Goal: Task Accomplishment & Management: Use online tool/utility

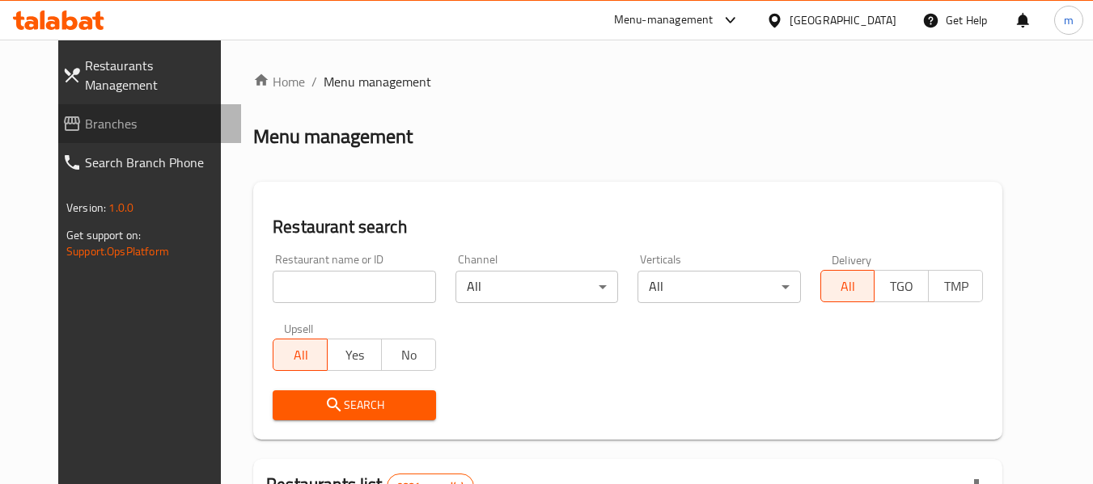
click at [122, 114] on span "Branches" at bounding box center [156, 123] width 143 height 19
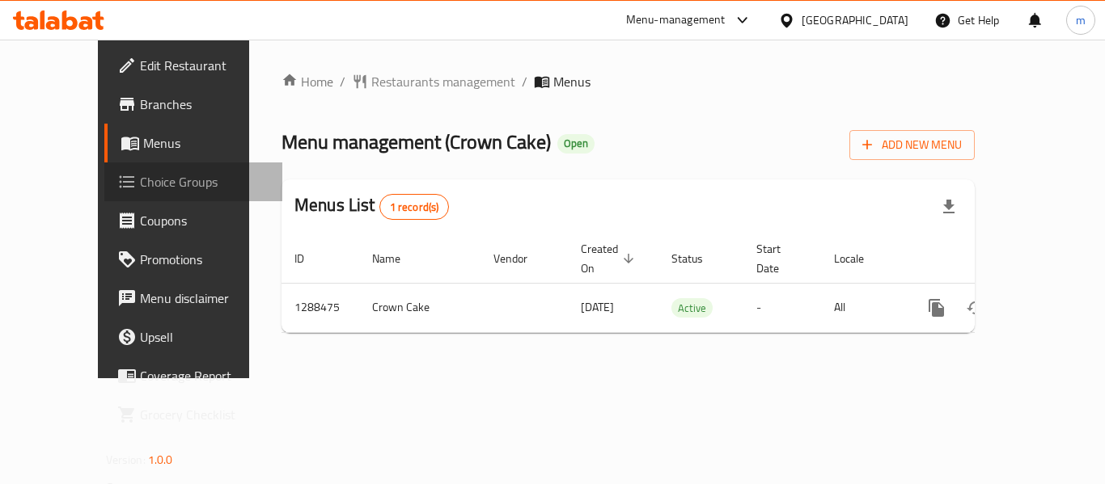
click at [140, 175] on span "Choice Groups" at bounding box center [204, 181] width 129 height 19
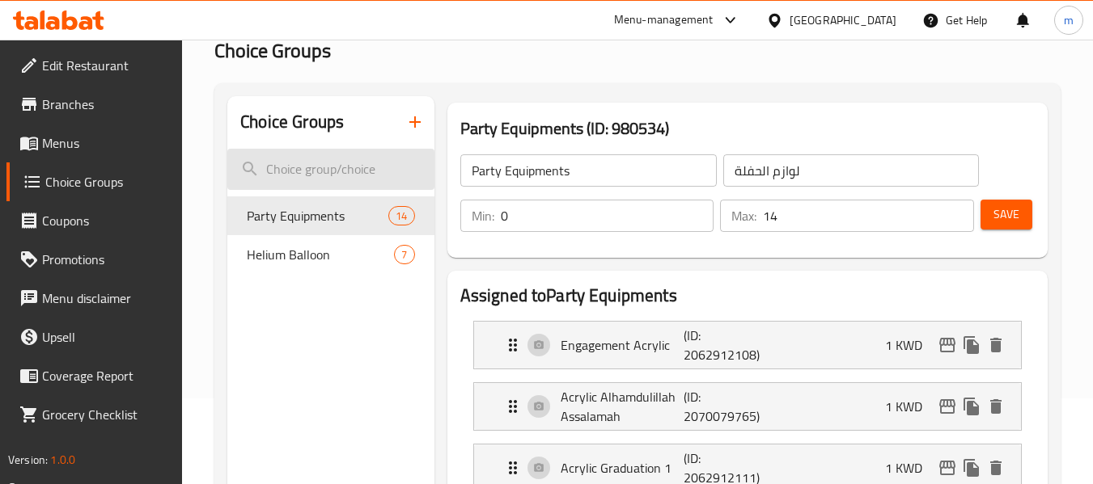
scroll to position [81, 0]
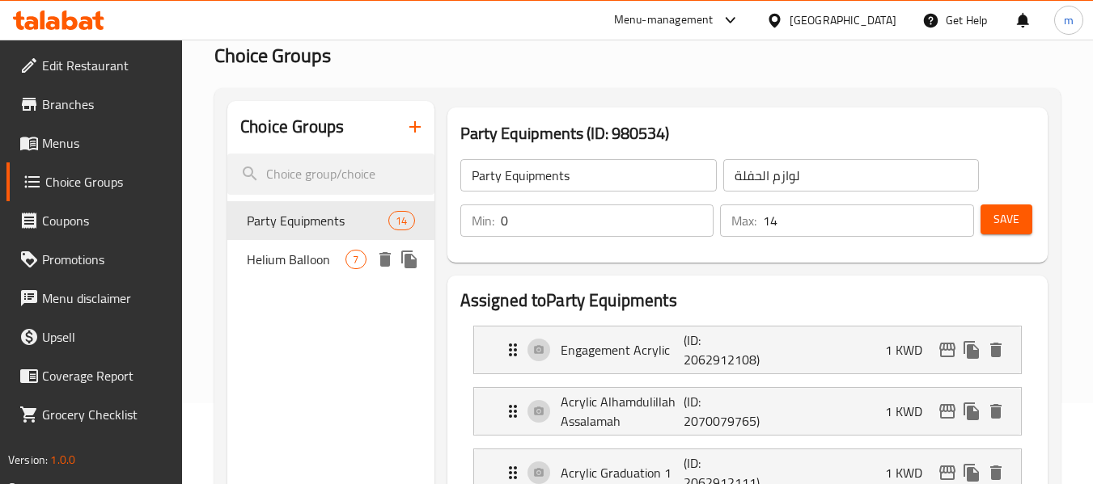
click at [309, 269] on span "Helium Balloon" at bounding box center [296, 259] width 99 height 19
type input "Helium Balloon"
type input "بالون هيليوم"
type input "7"
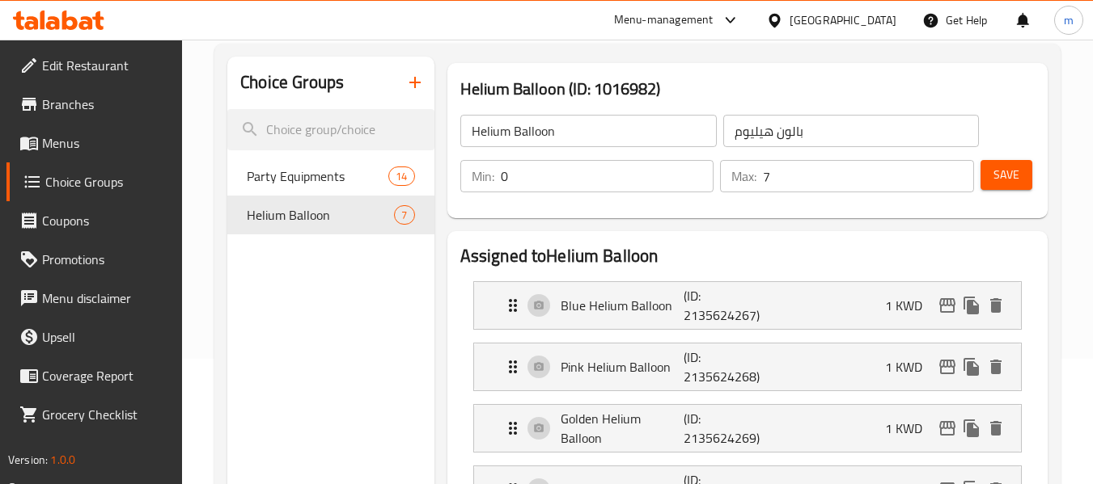
scroll to position [0, 0]
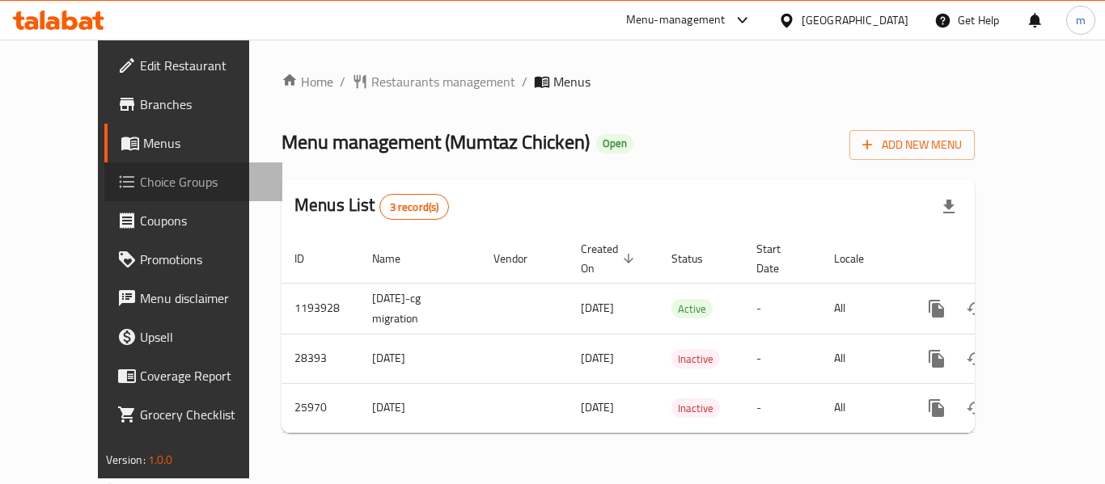
click at [140, 185] on span "Choice Groups" at bounding box center [204, 181] width 129 height 19
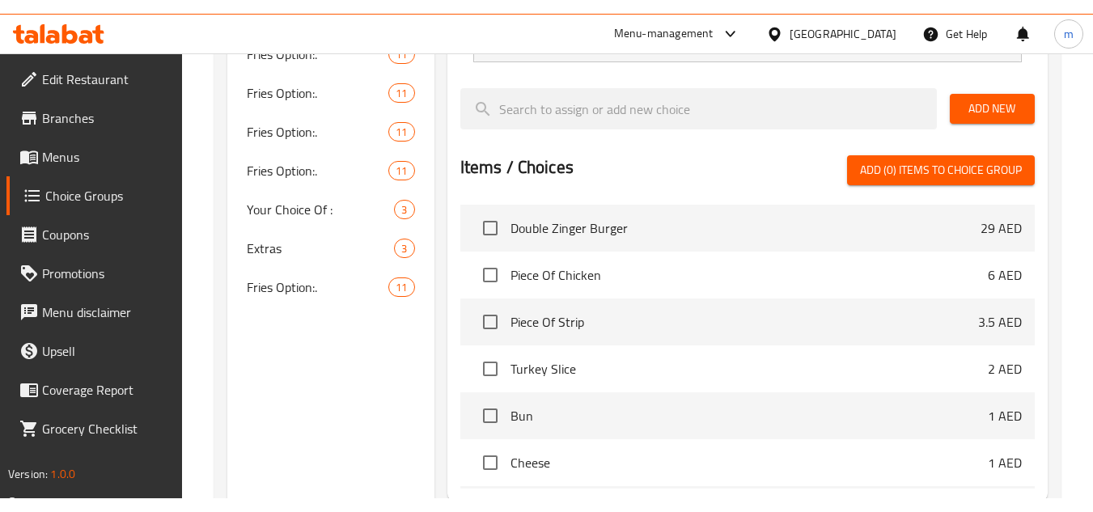
scroll to position [970, 0]
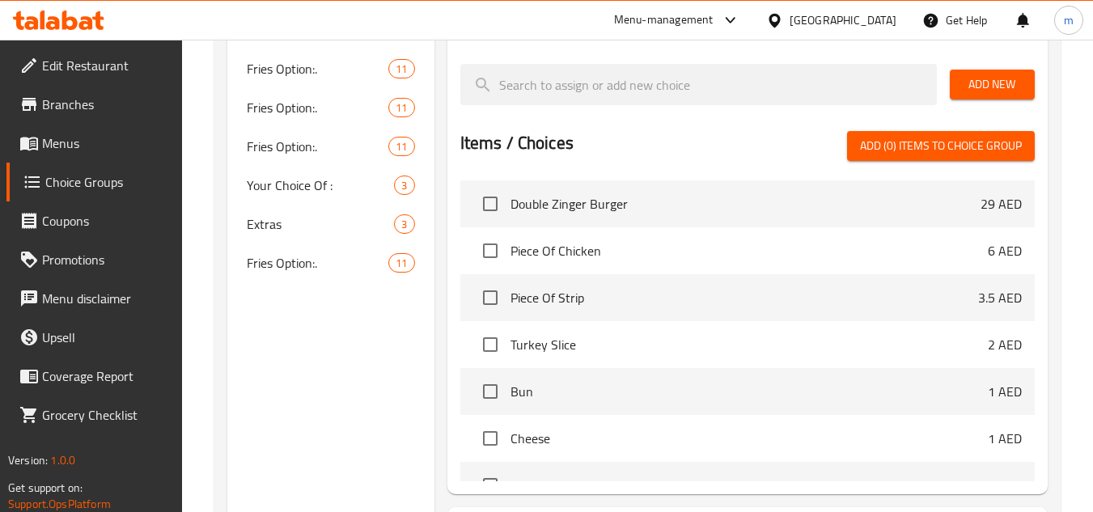
click at [100, 30] on div at bounding box center [58, 20] width 91 height 19
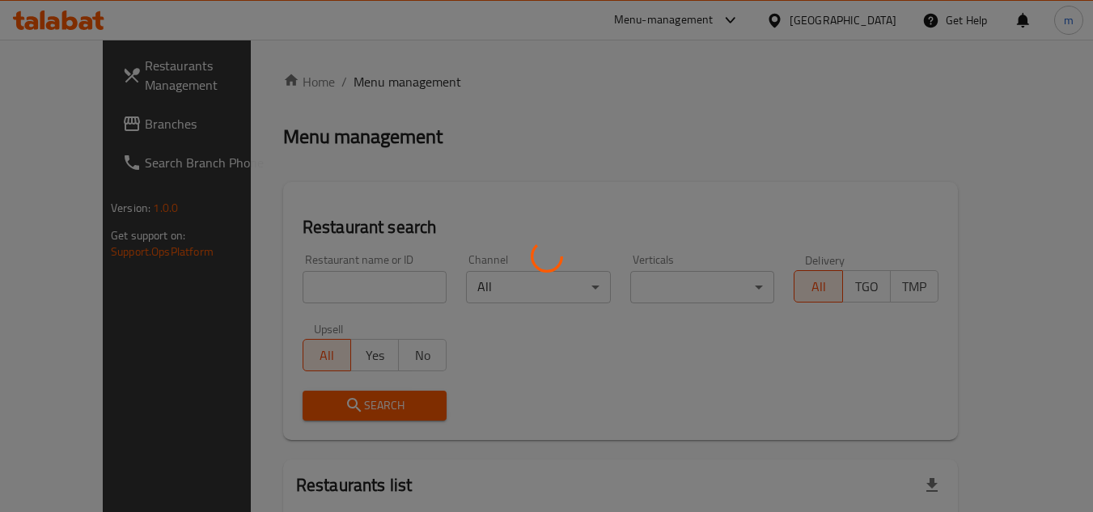
scroll to position [133, 0]
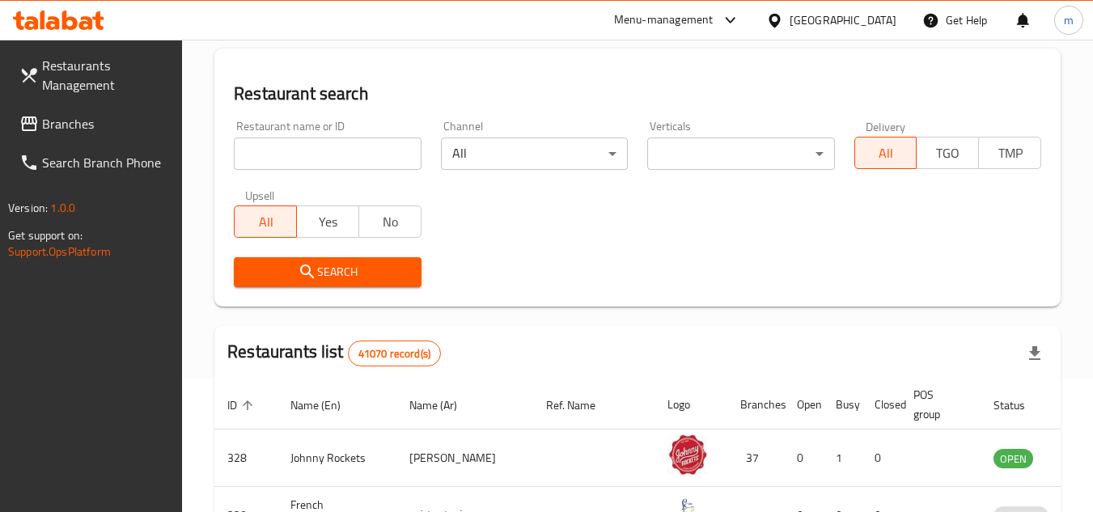
click at [116, 128] on span "Branches" at bounding box center [106, 123] width 128 height 19
